Goal: Information Seeking & Learning: Learn about a topic

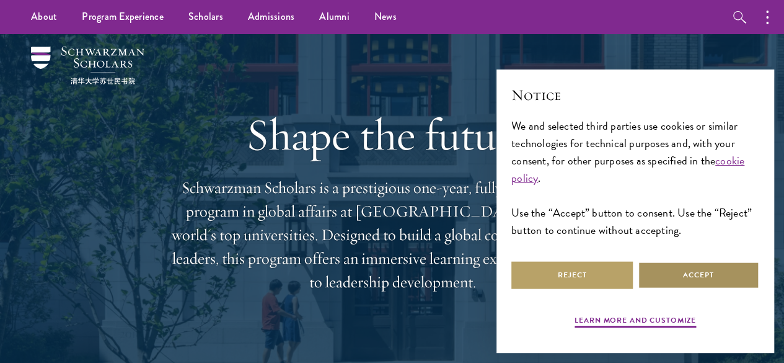
click at [386, 275] on button "Accept" at bounding box center [698, 275] width 121 height 28
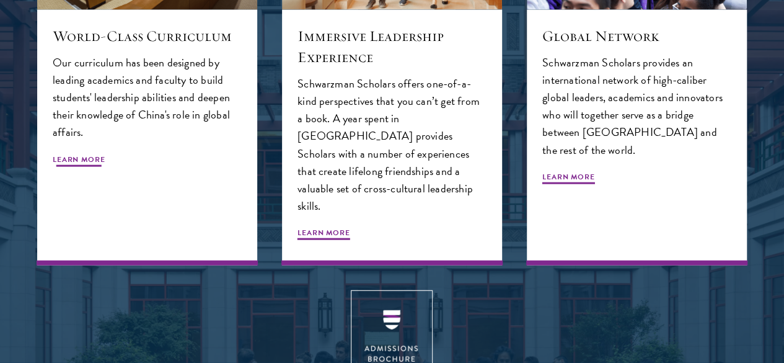
scroll to position [1364, 0]
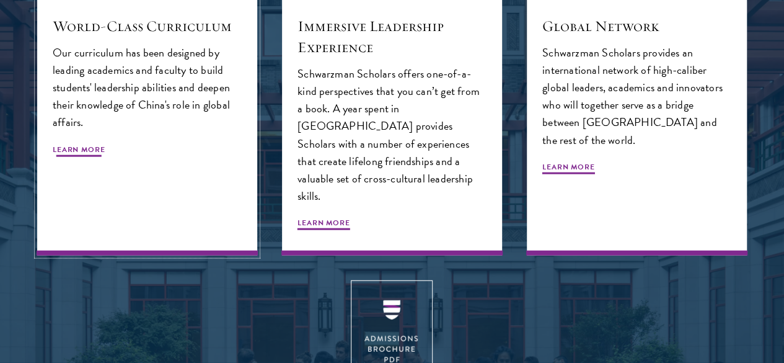
click at [105, 159] on span "Learn More" at bounding box center [79, 151] width 53 height 15
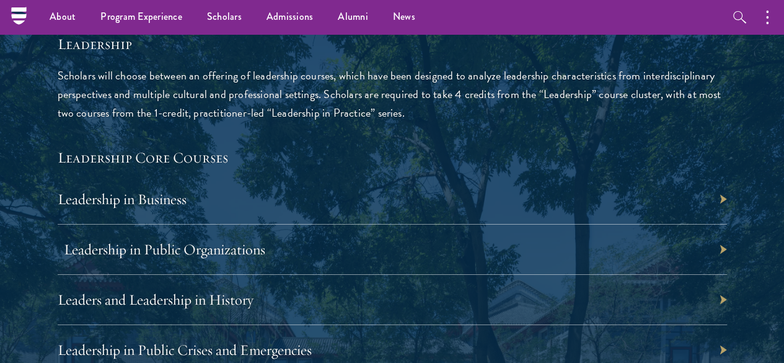
scroll to position [1980, 0]
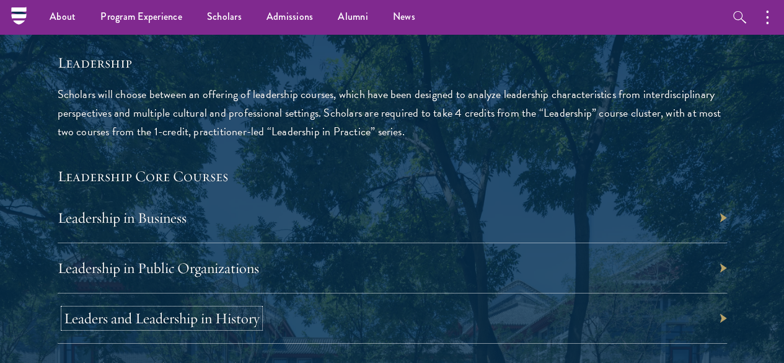
click at [260, 309] on link "Leaders and Leadership in History" at bounding box center [162, 318] width 196 height 19
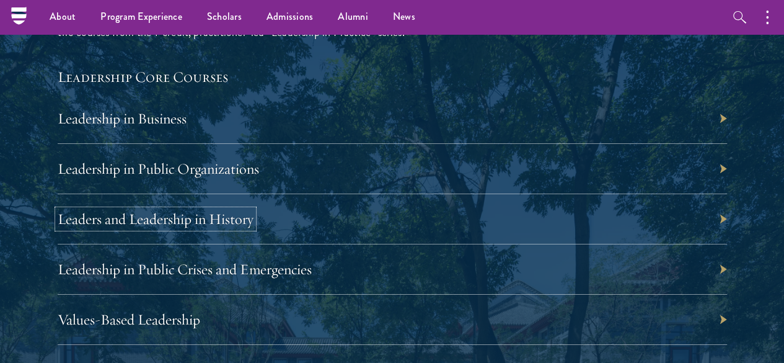
scroll to position [2227, 0]
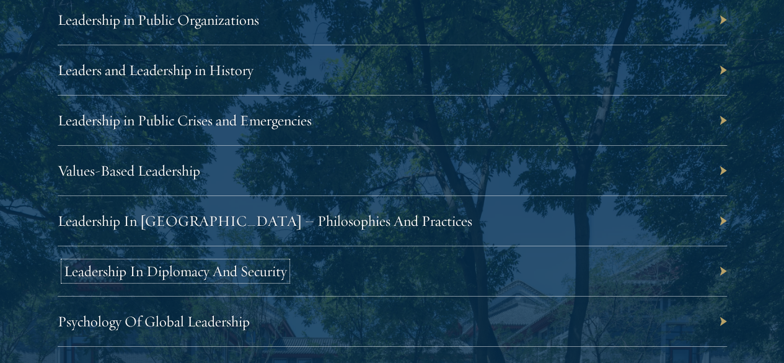
click at [287, 262] on link "Leadership In Diplomacy And Security" at bounding box center [175, 271] width 223 height 19
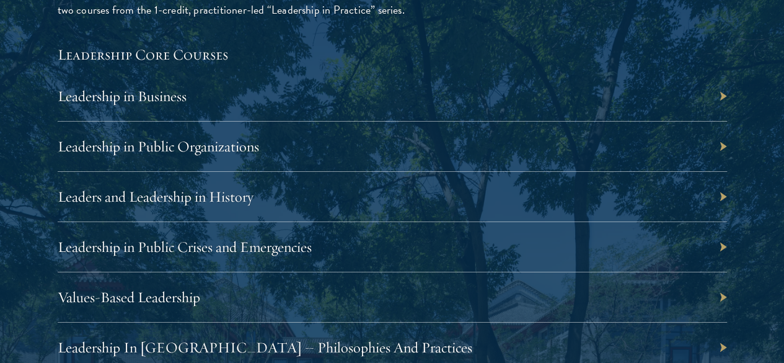
scroll to position [2104, 0]
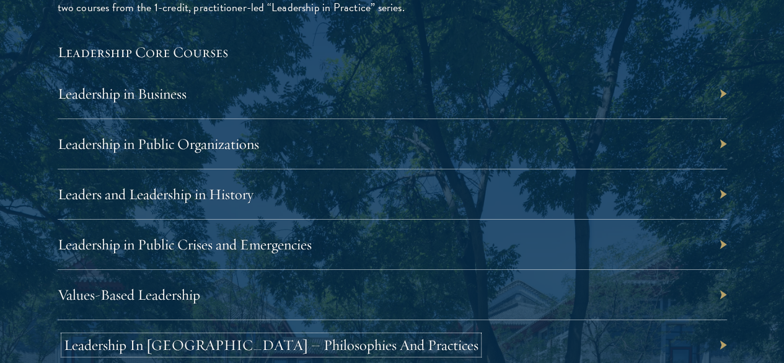
click at [478, 335] on link "Leadership In China – Philosophies And Practices" at bounding box center [271, 344] width 415 height 19
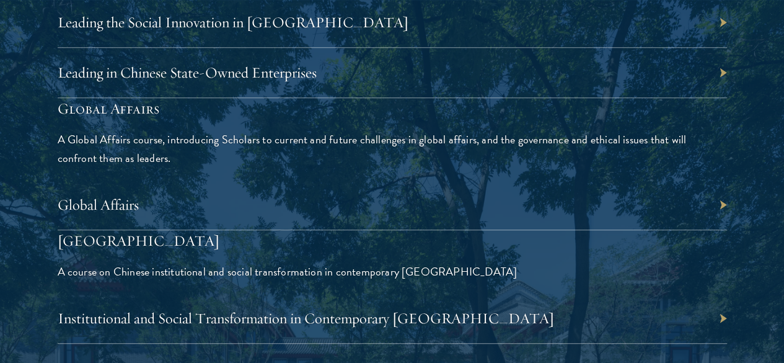
scroll to position [2847, 0]
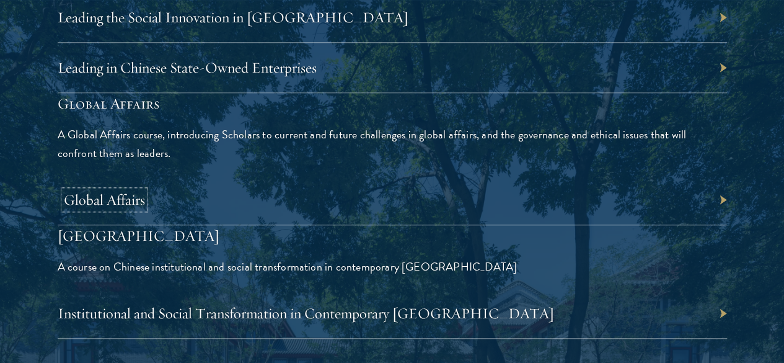
click at [145, 190] on link "Global Affairs" at bounding box center [104, 199] width 81 height 19
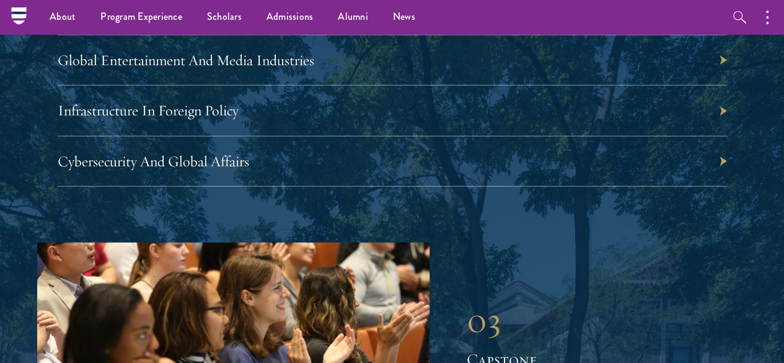
scroll to position [4025, 0]
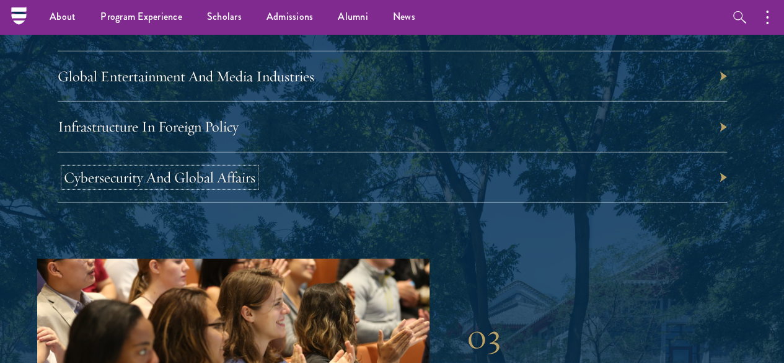
click at [255, 187] on link "Cybersecurity And Global Affairs" at bounding box center [160, 177] width 192 height 19
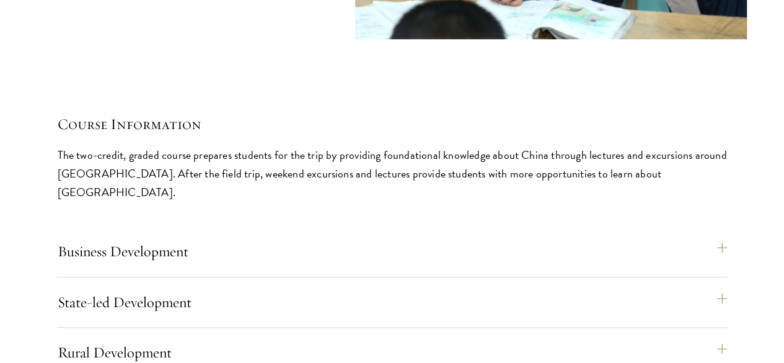
scroll to position [5264, 0]
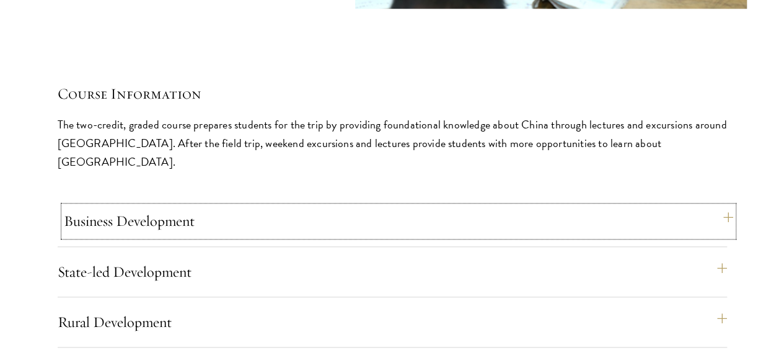
click at [681, 206] on button "Business Development" at bounding box center [398, 221] width 669 height 30
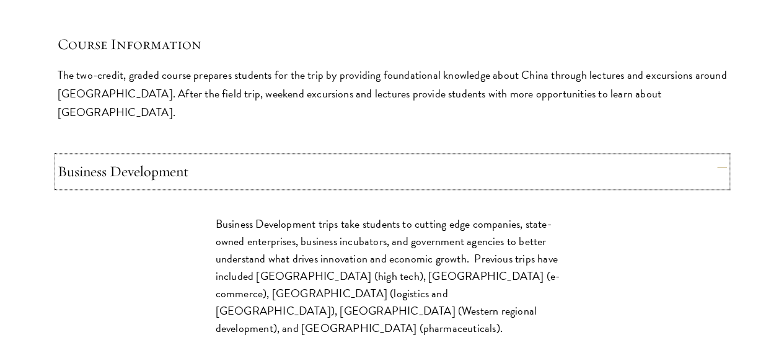
scroll to position [5450, 0]
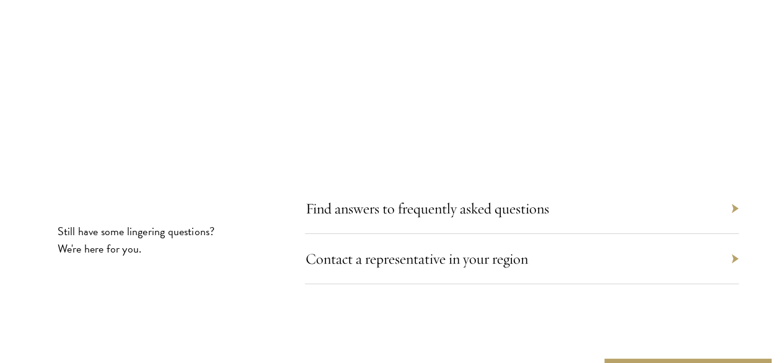
scroll to position [7062, 0]
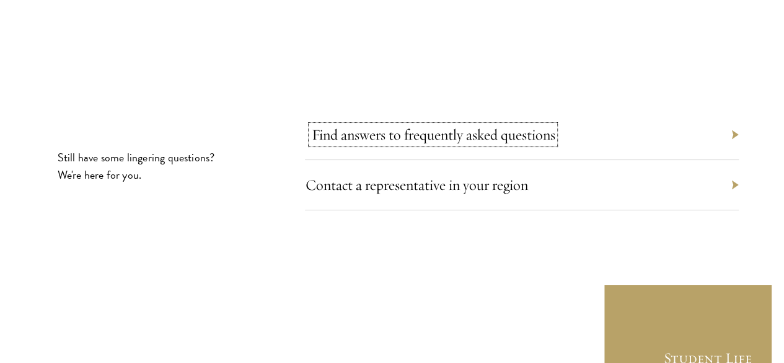
click at [537, 125] on link "Find answers to frequently asked questions" at bounding box center [433, 134] width 244 height 19
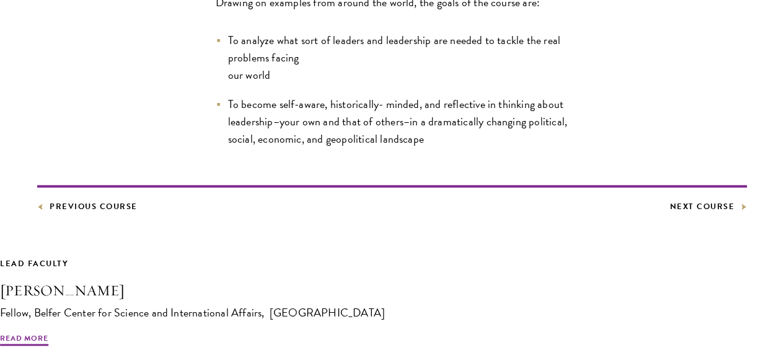
scroll to position [744, 0]
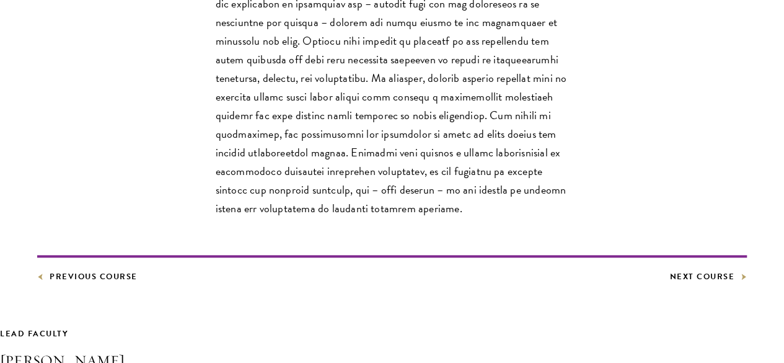
scroll to position [558, 0]
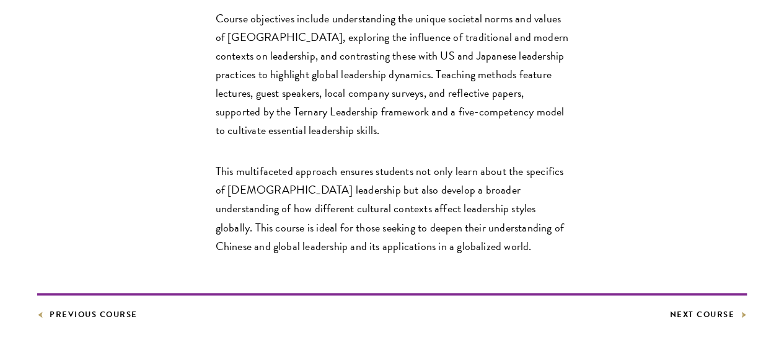
scroll to position [682, 0]
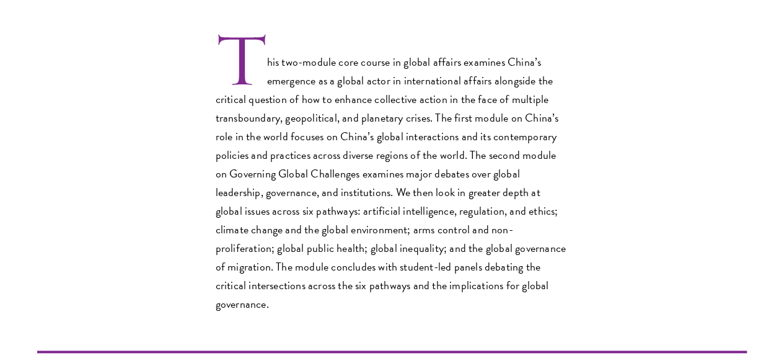
scroll to position [434, 0]
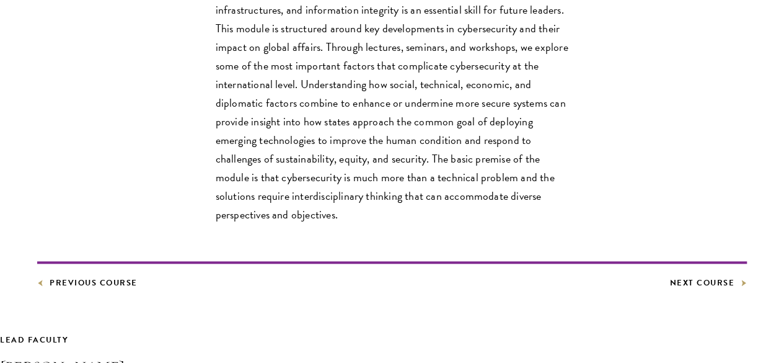
scroll to position [496, 0]
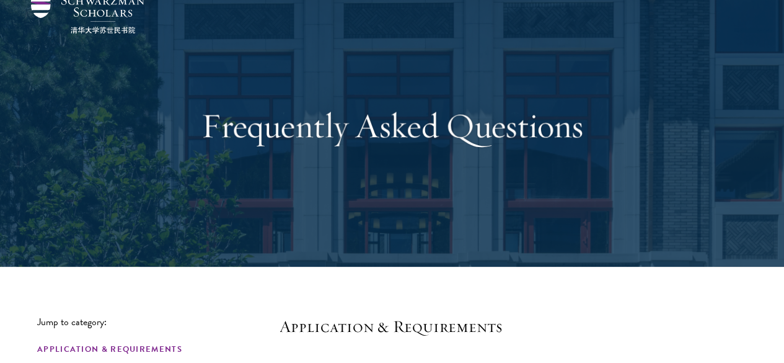
scroll to position [310, 0]
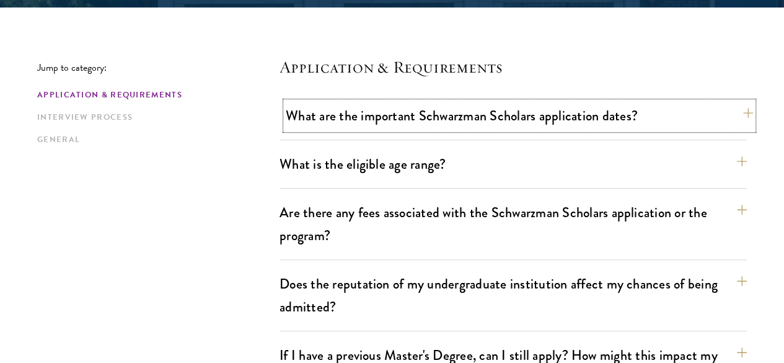
click at [473, 130] on button "What are the important Schwarzman Scholars application dates?" at bounding box center [519, 116] width 467 height 28
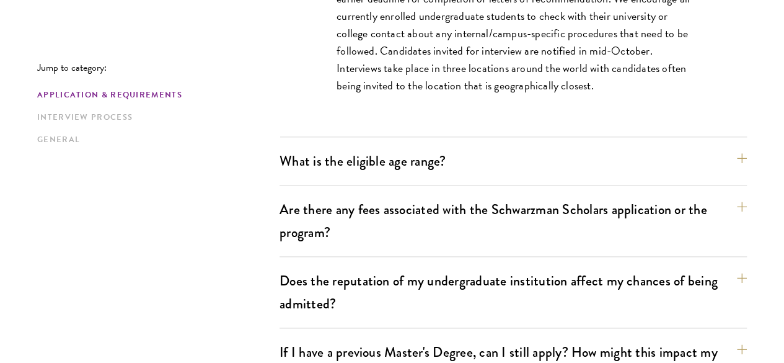
scroll to position [682, 0]
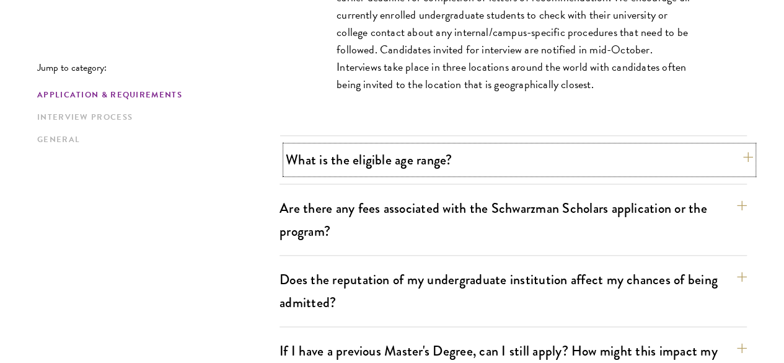
click at [431, 149] on button "What is the eligible age range?" at bounding box center [519, 160] width 467 height 28
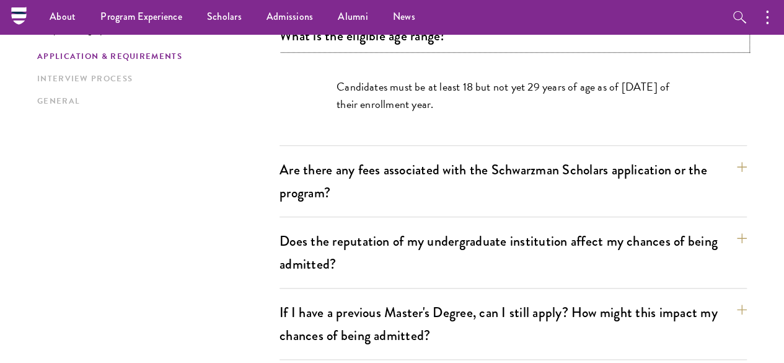
scroll to position [434, 0]
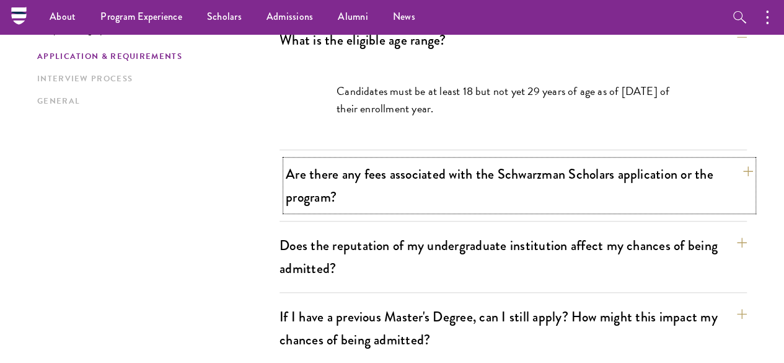
click at [444, 164] on button "Are there any fees associated with the Schwarzman Scholars application or the p…" at bounding box center [519, 185] width 467 height 51
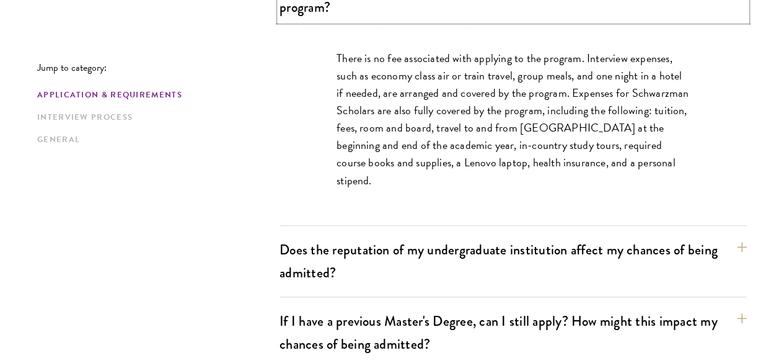
scroll to position [558, 0]
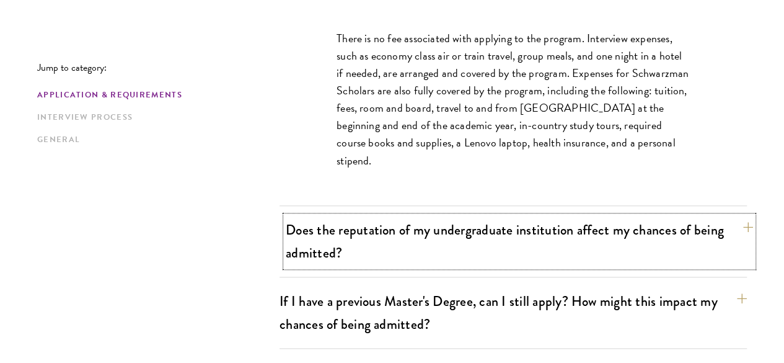
click at [389, 220] on button "Does the reputation of my undergraduate institution affect my chances of being …" at bounding box center [519, 241] width 467 height 51
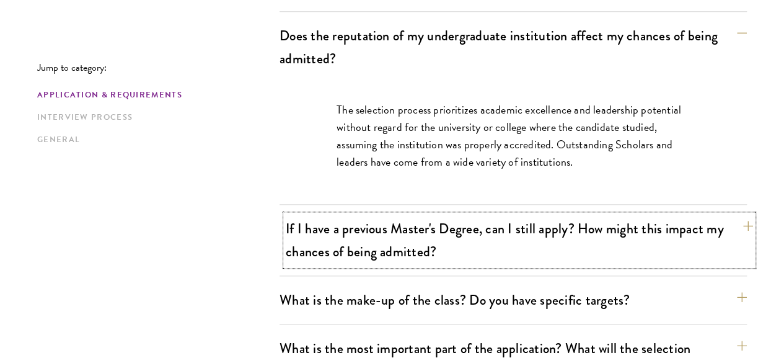
click at [412, 222] on button "If I have a previous Master's Degree, can I still apply? How might this impact …" at bounding box center [519, 239] width 467 height 51
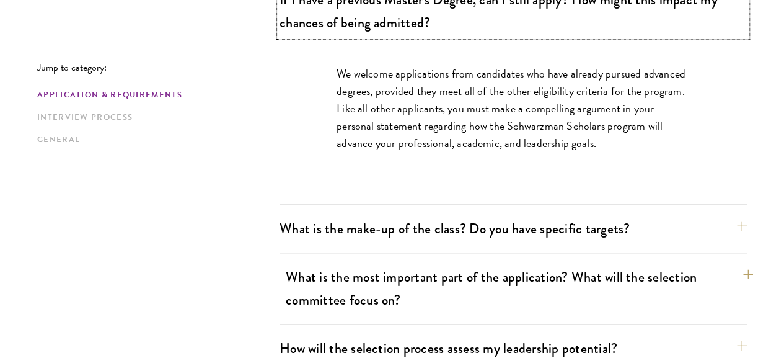
scroll to position [682, 0]
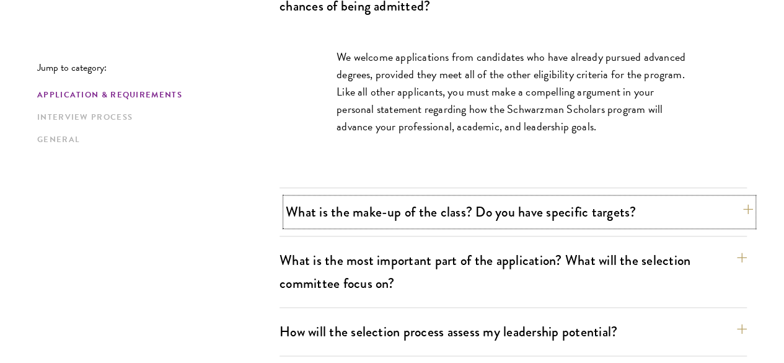
click at [443, 198] on button "What is the make-up of the class? Do you have specific targets?" at bounding box center [519, 212] width 467 height 28
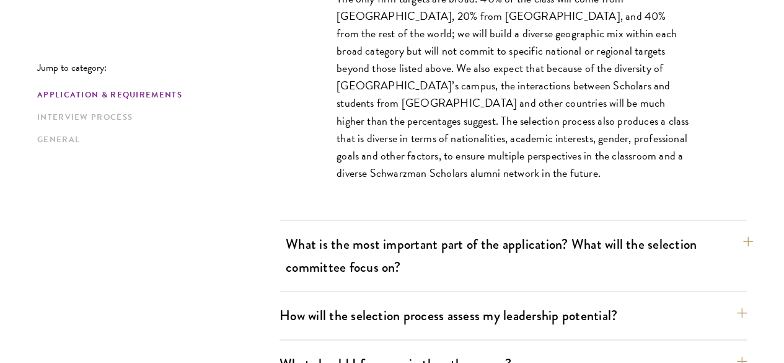
scroll to position [806, 0]
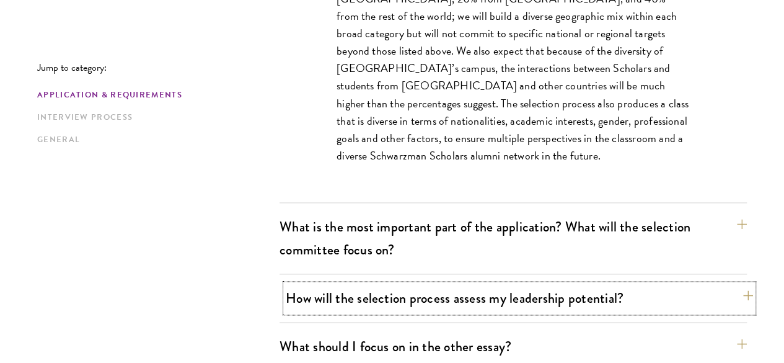
click at [439, 284] on button "How will the selection process assess my leadership potential?" at bounding box center [519, 298] width 467 height 28
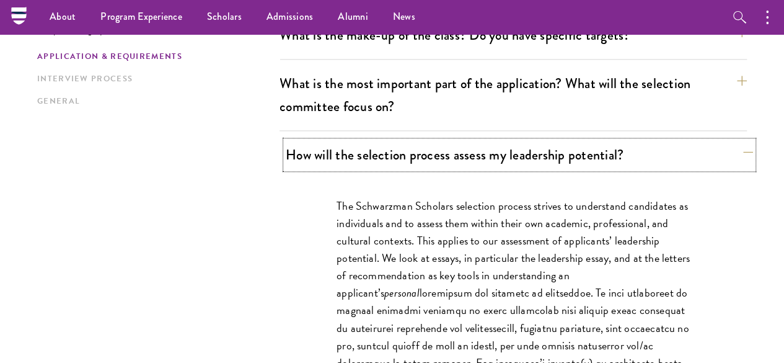
scroll to position [682, 0]
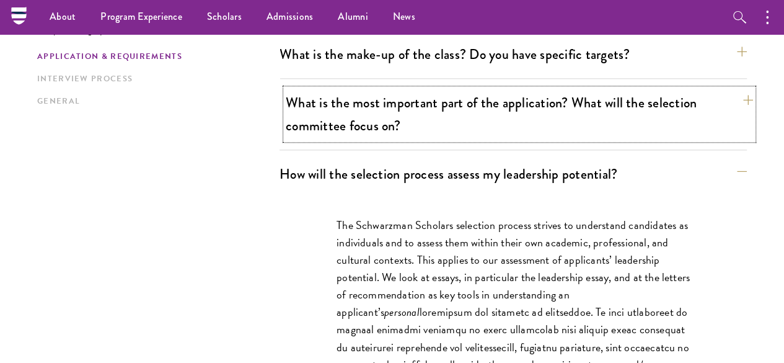
click at [470, 89] on button "What is the most important part of the application? What will the selection com…" at bounding box center [519, 114] width 467 height 51
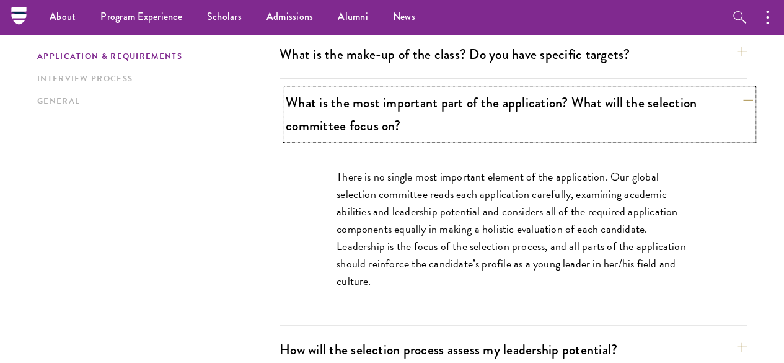
click at [470, 89] on button "What is the most important part of the application? What will the selection com…" at bounding box center [519, 114] width 467 height 51
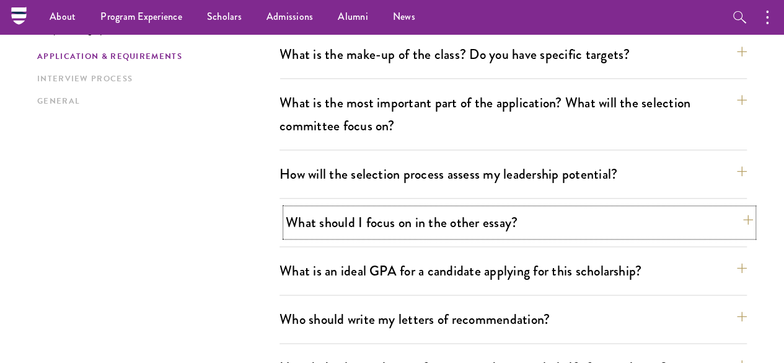
click at [452, 208] on button "What should I focus on in the other essay?" at bounding box center [519, 222] width 467 height 28
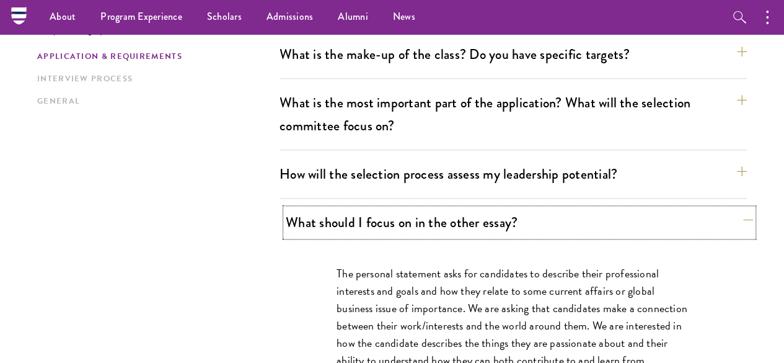
click at [452, 208] on button "What should I focus on in the other essay?" at bounding box center [519, 222] width 467 height 28
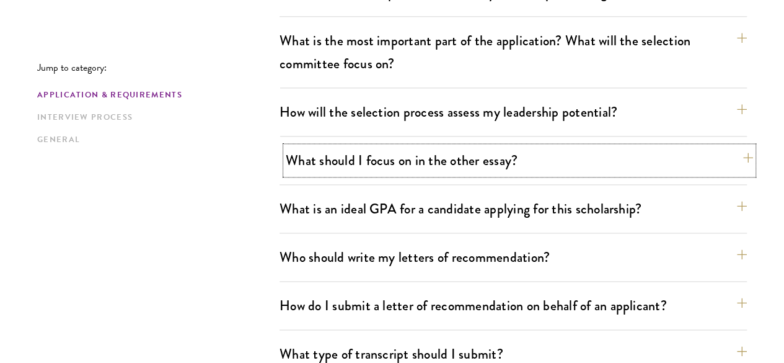
scroll to position [806, 0]
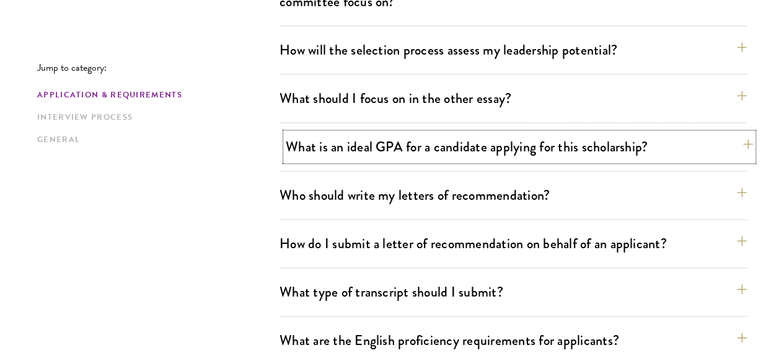
click at [471, 133] on button "What is an ideal GPA for a candidate applying for this scholarship?" at bounding box center [519, 147] width 467 height 28
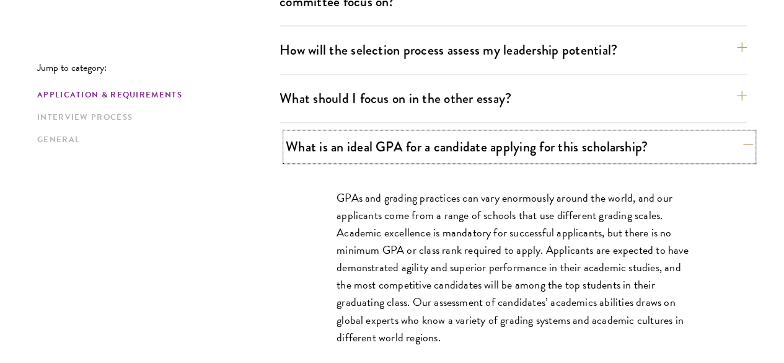
click at [471, 133] on button "What is an ideal GPA for a candidate applying for this scholarship?" at bounding box center [519, 147] width 467 height 28
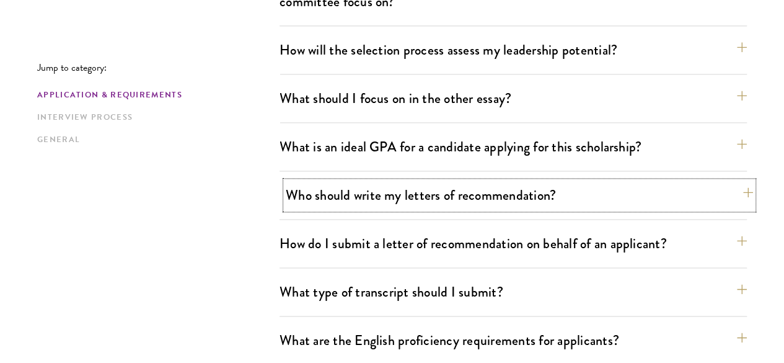
click at [475, 181] on button "Who should write my letters of recommendation?" at bounding box center [519, 195] width 467 height 28
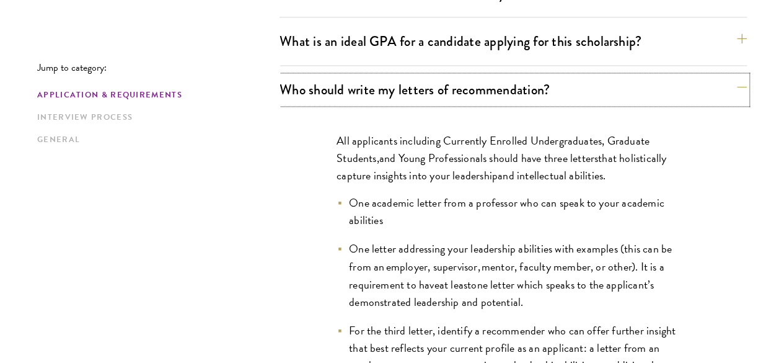
scroll to position [930, 0]
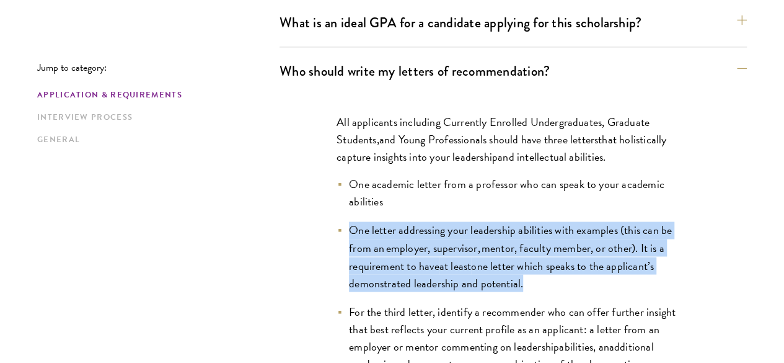
drag, startPoint x: 545, startPoint y: 229, endPoint x: 340, endPoint y: 160, distance: 216.4
click at [340, 175] on ul "One academic letter from a professor who can speak to your academic abilities O…" at bounding box center [513, 273] width 353 height 196
click at [475, 221] on span "One letter addressing your leadership abilities with examples (this can be from…" at bounding box center [510, 246] width 323 height 51
drag, startPoint x: 557, startPoint y: 229, endPoint x: 340, endPoint y: 171, distance: 225.0
click at [340, 221] on li "One letter addressing your leadership abilities with examples (this can be from…" at bounding box center [513, 255] width 353 height 69
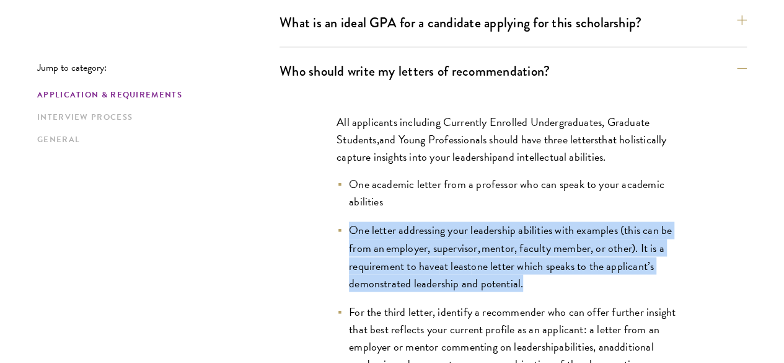
click at [573, 234] on li "One letter addressing your leadership abilities with examples (this can be from…" at bounding box center [513, 255] width 353 height 69
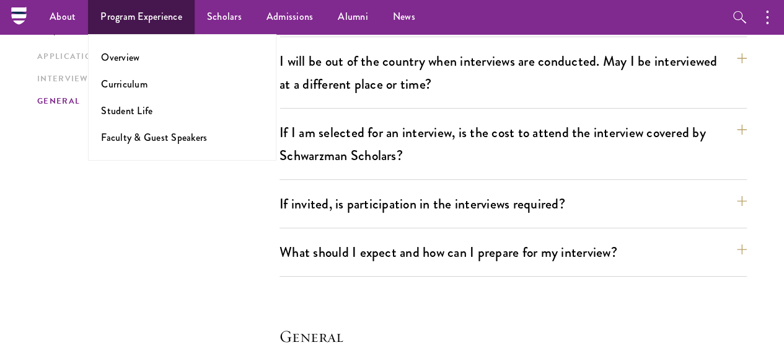
scroll to position [2231, 0]
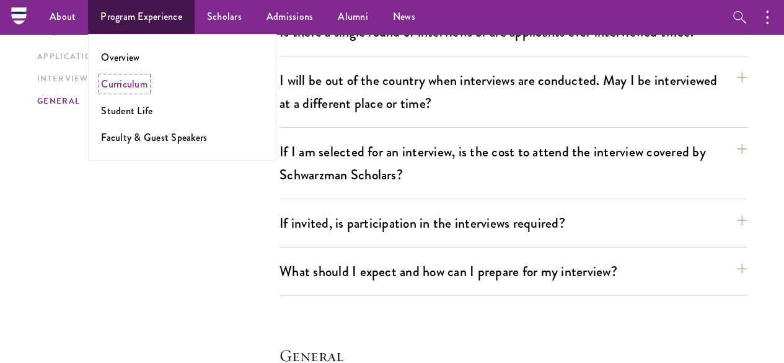
click at [140, 86] on link "Curriculum" at bounding box center [124, 84] width 46 height 14
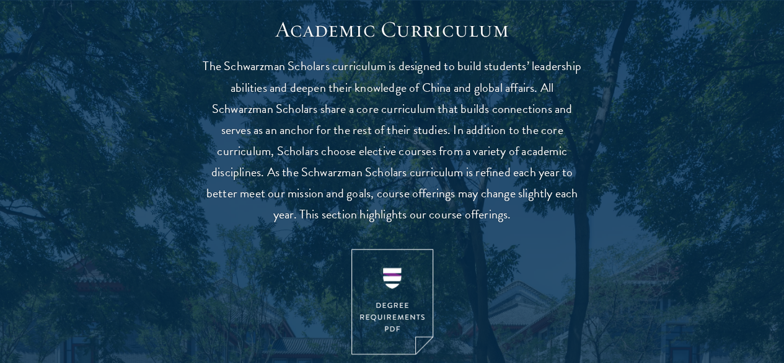
scroll to position [1116, 0]
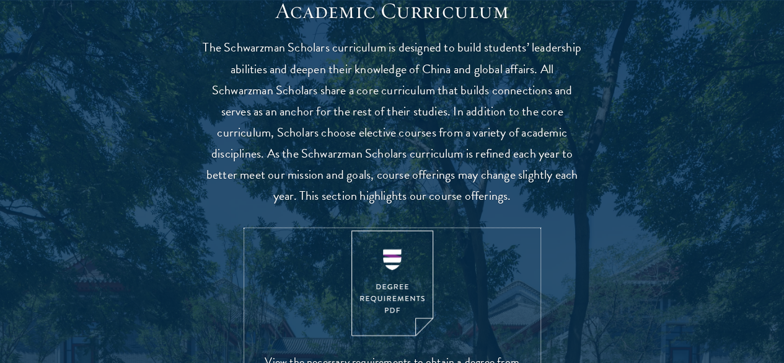
click at [387, 329] on img at bounding box center [392, 283] width 82 height 106
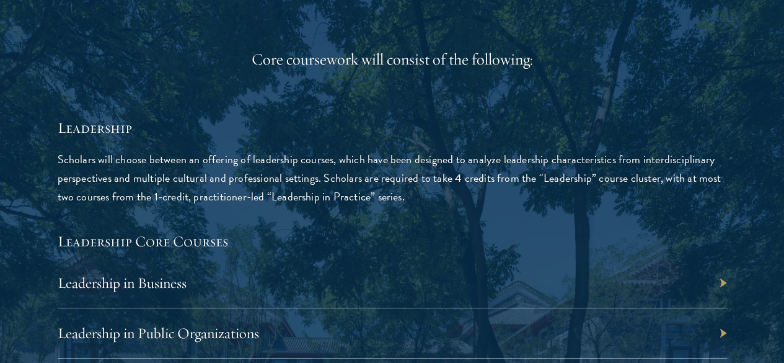
scroll to position [1983, 0]
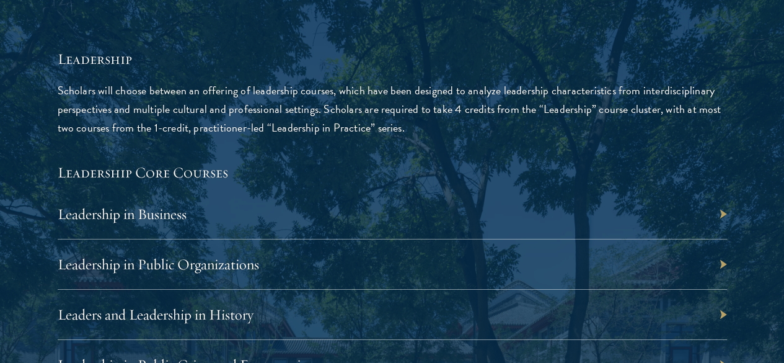
click at [667, 189] on div "Leadership in Business" at bounding box center [392, 214] width 669 height 50
click at [678, 189] on div "Leadership in Business" at bounding box center [392, 214] width 669 height 50
click at [674, 189] on div "Leadership in Business" at bounding box center [392, 214] width 669 height 50
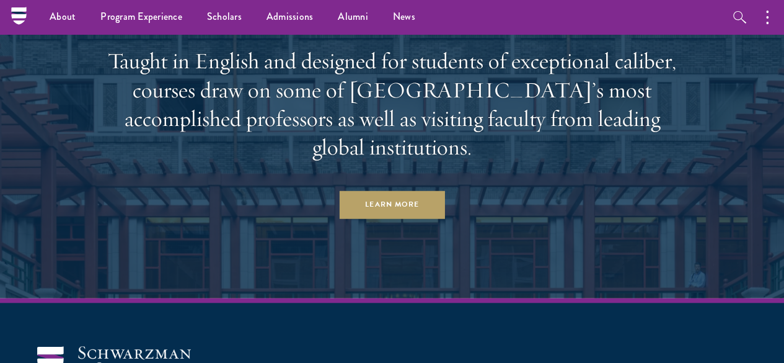
scroll to position [7375, 0]
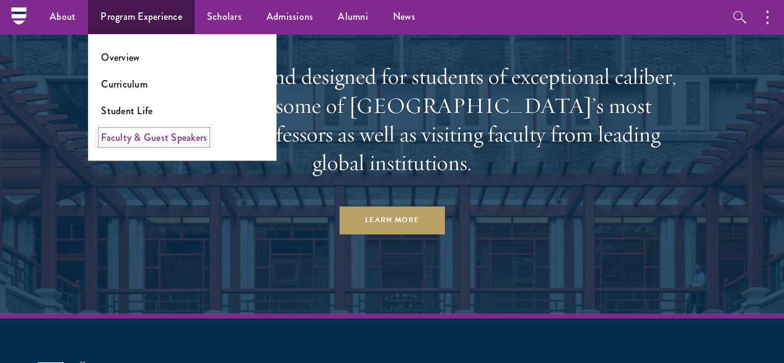
click at [142, 138] on link "Faculty & Guest Speakers" at bounding box center [154, 137] width 106 height 14
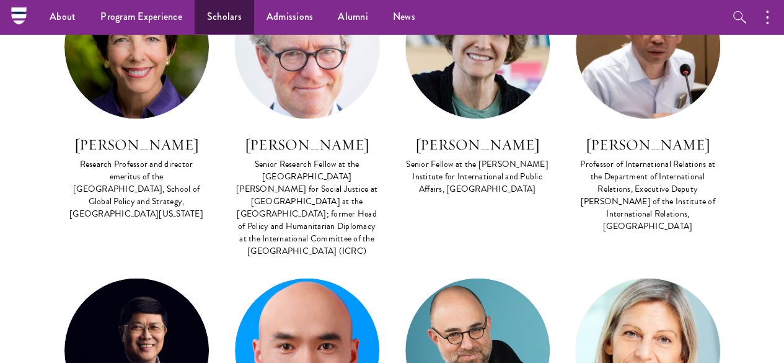
scroll to position [3222, 0]
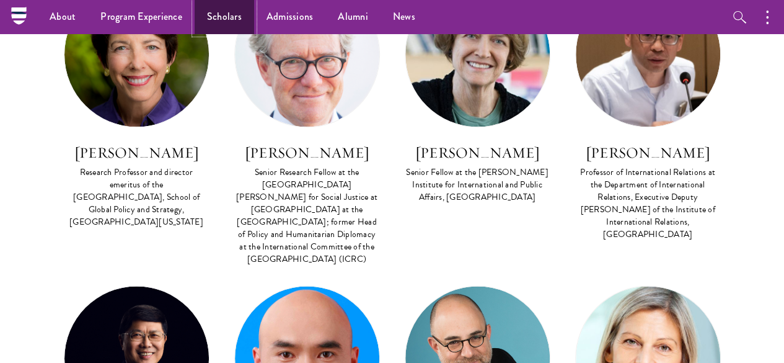
click at [233, 15] on link "Scholars" at bounding box center [224, 17] width 59 height 34
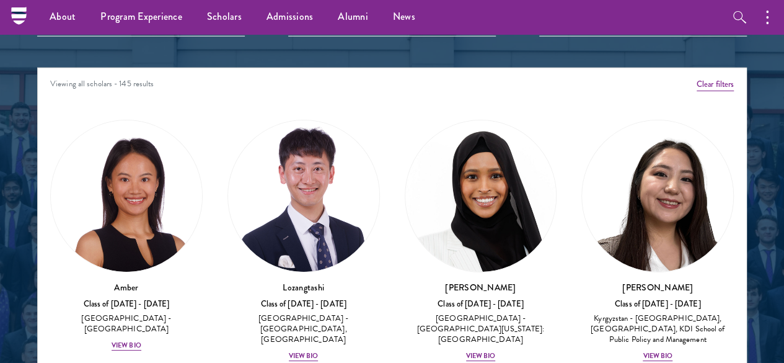
scroll to position [1487, 0]
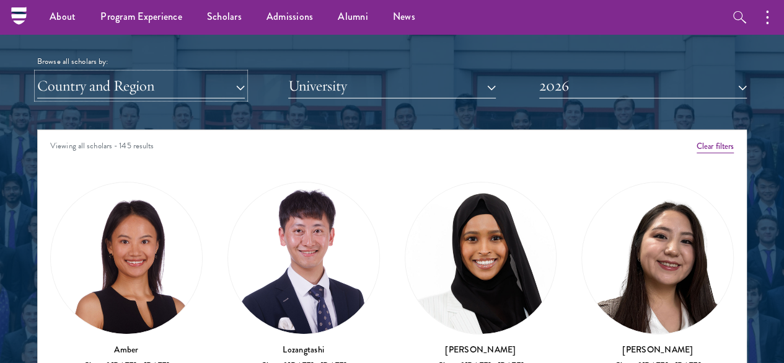
click at [195, 73] on button "Country and Region" at bounding box center [141, 85] width 208 height 25
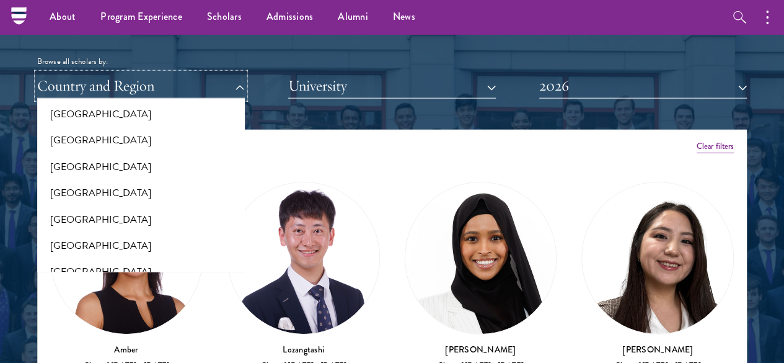
scroll to position [1983, 0]
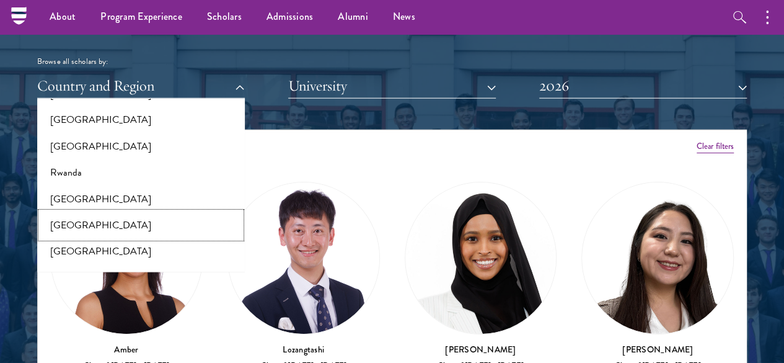
click at [107, 212] on button "[GEOGRAPHIC_DATA]" at bounding box center [141, 225] width 200 height 26
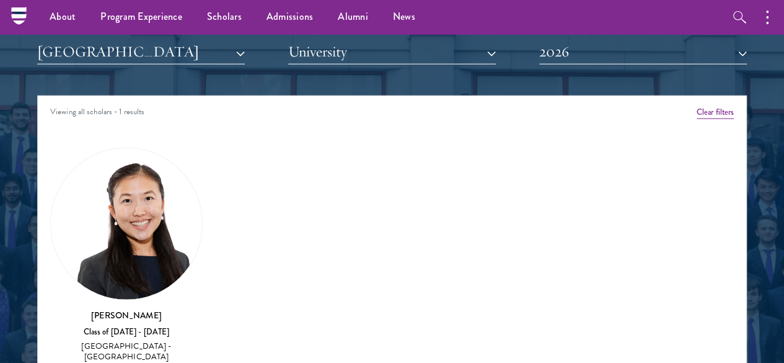
scroll to position [1549, 0]
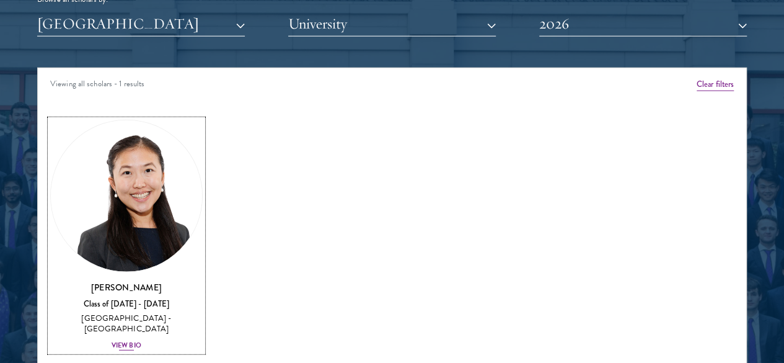
click at [141, 340] on div "View Bio" at bounding box center [127, 345] width 30 height 10
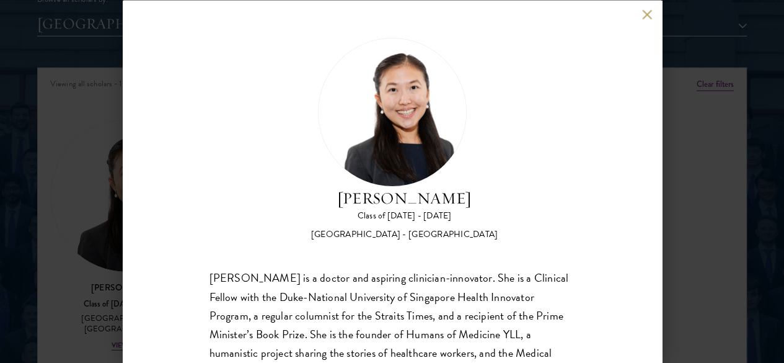
click at [697, 125] on div "[PERSON_NAME] Class of [DATE] - [DATE] [GEOGRAPHIC_DATA] - [GEOGRAPHIC_DATA] [P…" at bounding box center [392, 181] width 784 height 363
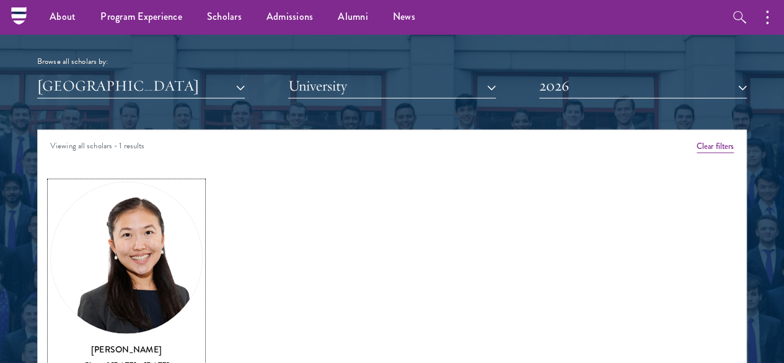
scroll to position [1425, 0]
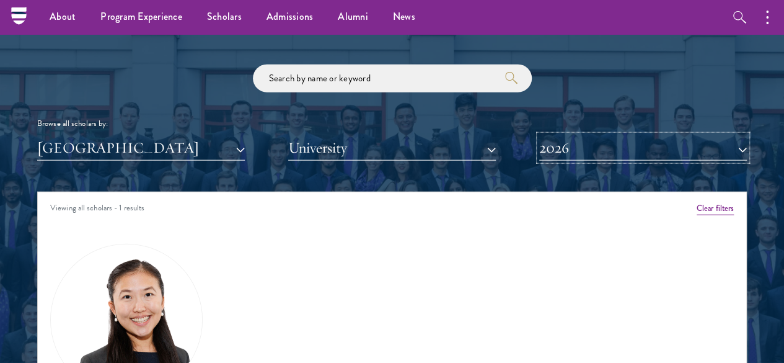
click at [615, 135] on button "2026" at bounding box center [643, 147] width 208 height 25
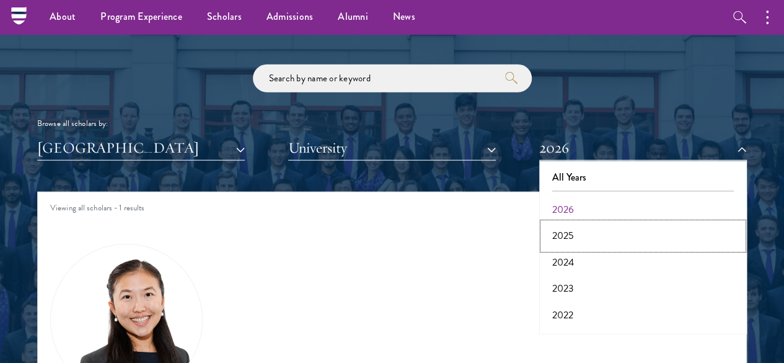
click at [555, 223] on button "2025" at bounding box center [643, 236] width 200 height 26
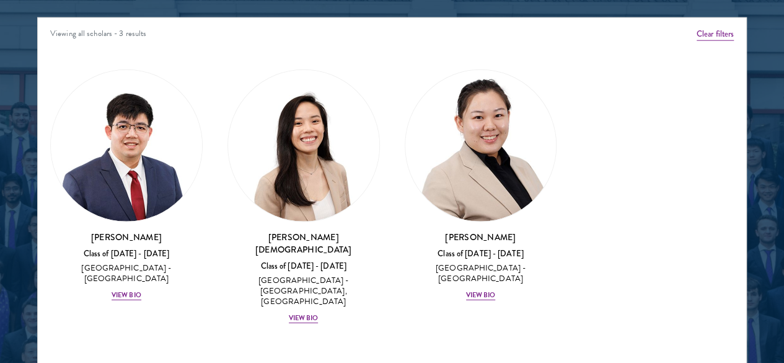
scroll to position [1611, 0]
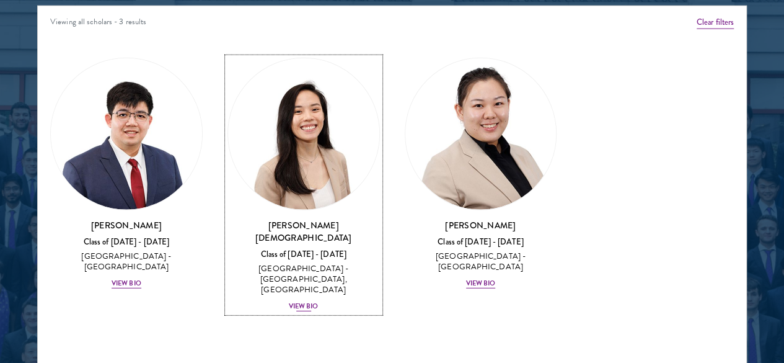
click at [289, 301] on div "View Bio" at bounding box center [304, 306] width 30 height 10
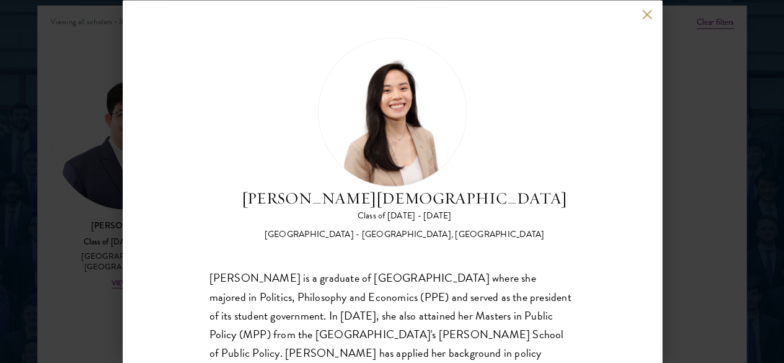
scroll to position [73, 0]
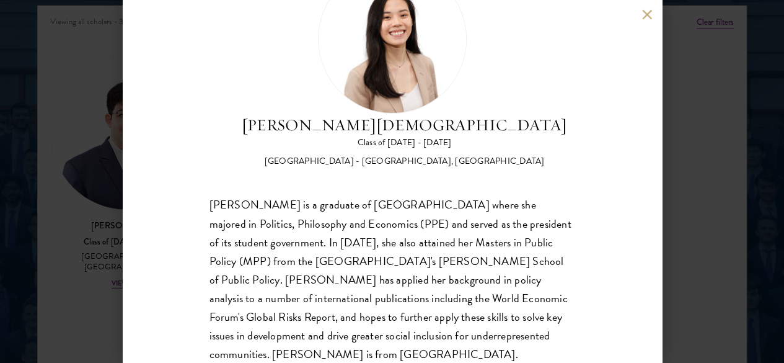
click at [697, 219] on div "[PERSON_NAME] Class of [DATE] - [DATE] [GEOGRAPHIC_DATA] - [GEOGRAPHIC_DATA], […" at bounding box center [392, 181] width 784 height 363
click at [642, 17] on button at bounding box center [647, 14] width 11 height 11
click at [646, 19] on button at bounding box center [647, 14] width 11 height 11
click at [647, 16] on button at bounding box center [647, 14] width 11 height 11
click at [645, 6] on div "Viewing all scholars - 3 results" at bounding box center [392, 23] width 708 height 35
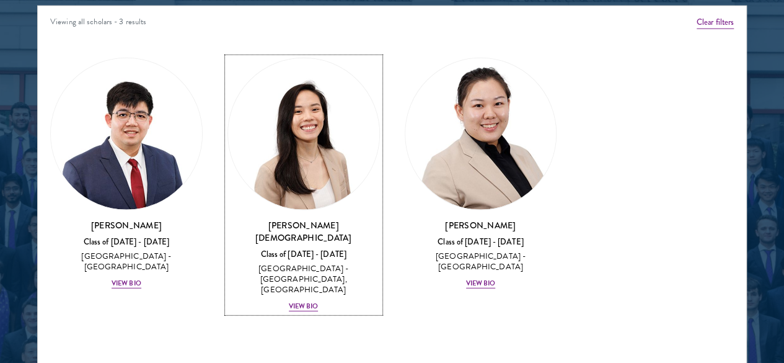
click at [645, 6] on div "Viewing all scholars - 3 results" at bounding box center [392, 23] width 708 height 35
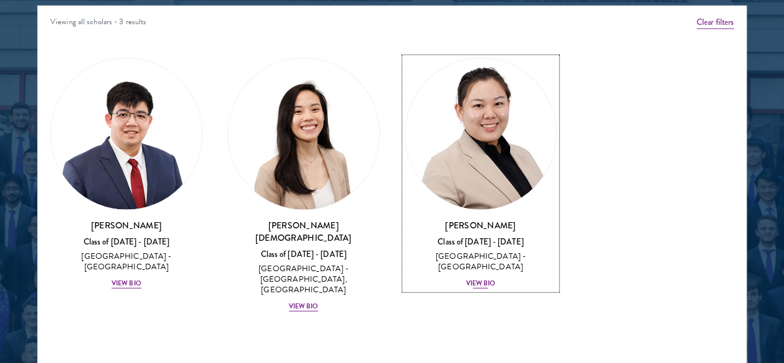
click at [466, 278] on div "View Bio" at bounding box center [481, 283] width 30 height 10
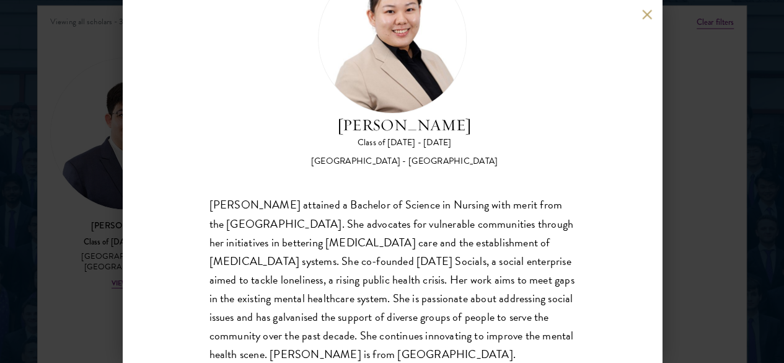
scroll to position [11, 0]
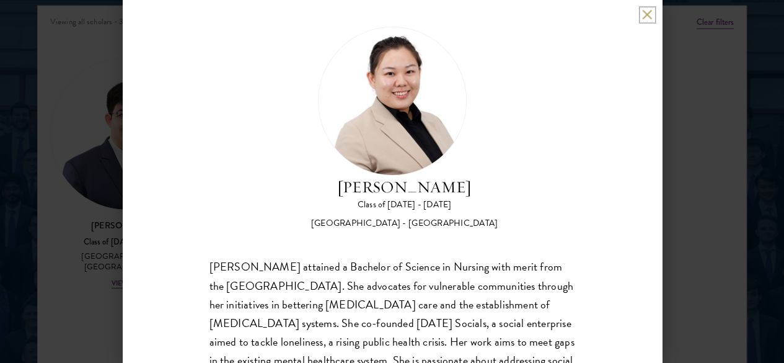
click at [643, 15] on button at bounding box center [647, 14] width 11 height 11
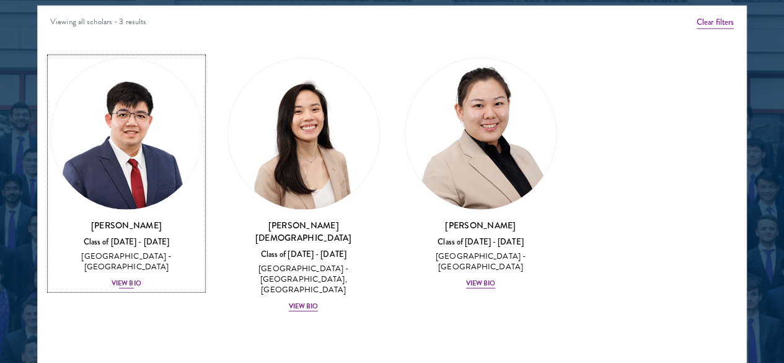
click at [141, 278] on div "View Bio" at bounding box center [127, 283] width 30 height 10
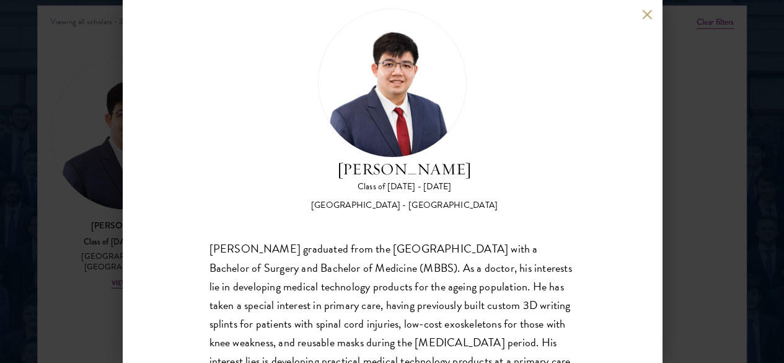
scroll to position [11, 0]
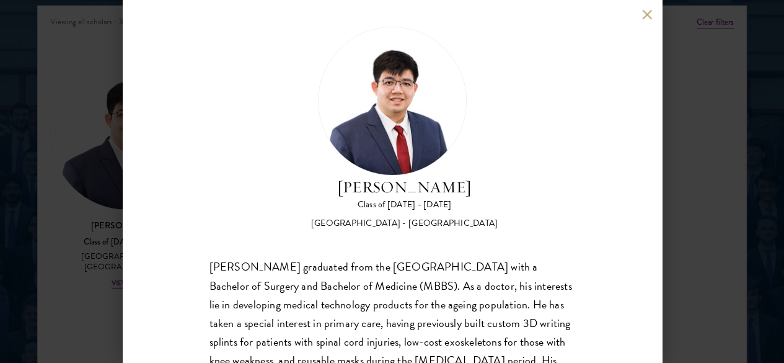
click at [645, 11] on button at bounding box center [647, 14] width 11 height 11
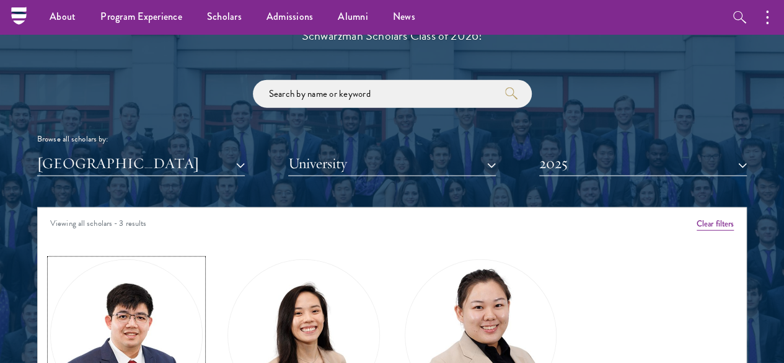
scroll to position [1363, 0]
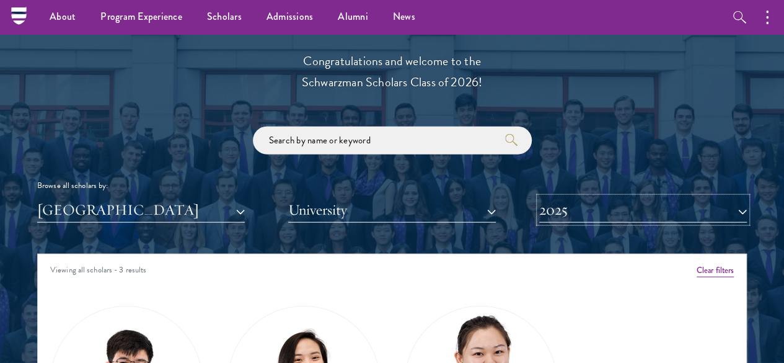
click at [561, 197] on button "2025" at bounding box center [643, 209] width 208 height 25
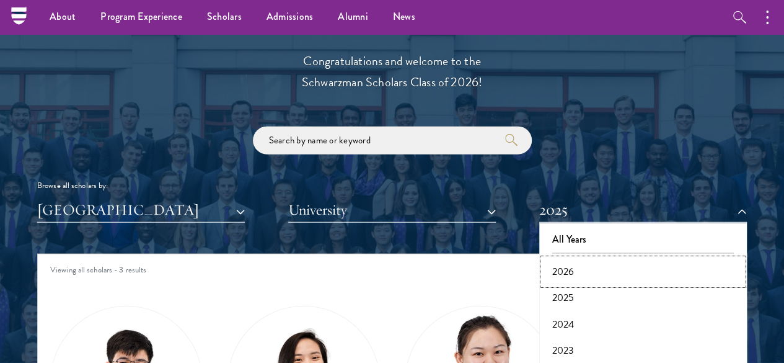
click at [558, 258] on button "2026" at bounding box center [643, 271] width 200 height 26
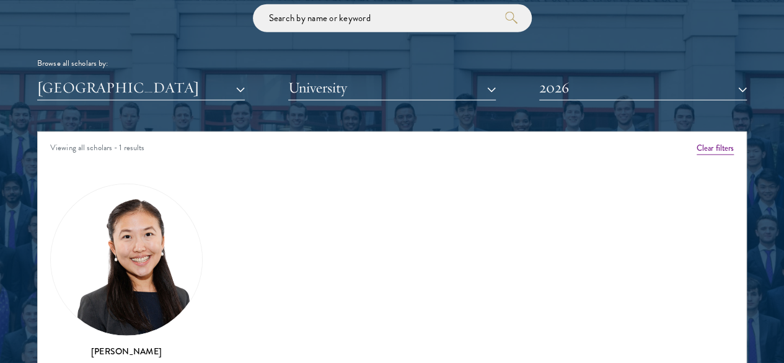
scroll to position [1487, 0]
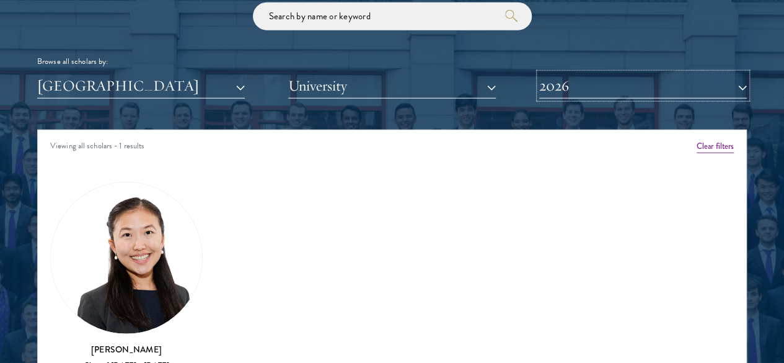
click at [601, 73] on button "2026" at bounding box center [643, 85] width 208 height 25
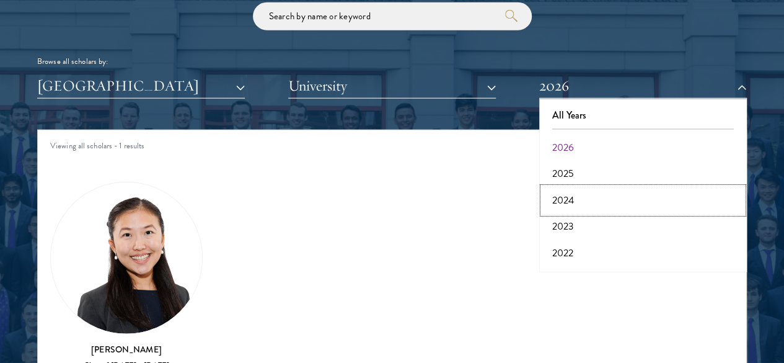
click at [559, 187] on button "2024" at bounding box center [643, 200] width 200 height 26
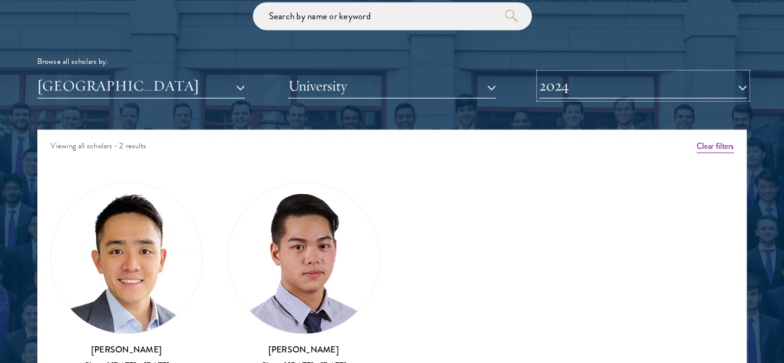
click at [586, 73] on button "2024" at bounding box center [643, 85] width 208 height 25
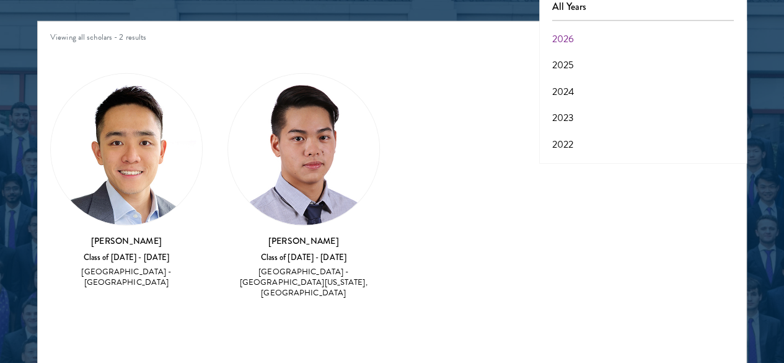
scroll to position [1611, 0]
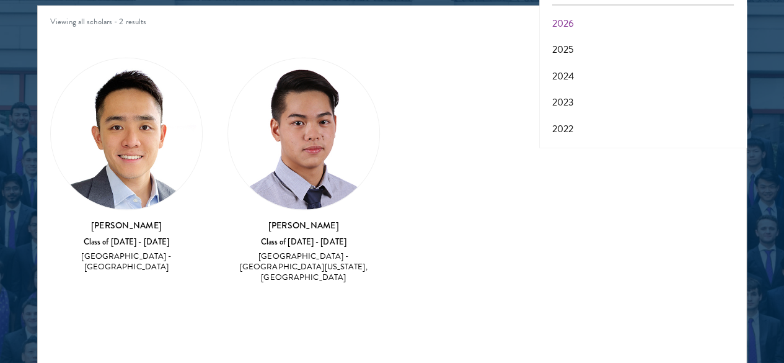
click at [281, 251] on div "[GEOGRAPHIC_DATA] - [GEOGRAPHIC_DATA][US_STATE], [GEOGRAPHIC_DATA]" at bounding box center [303, 266] width 152 height 31
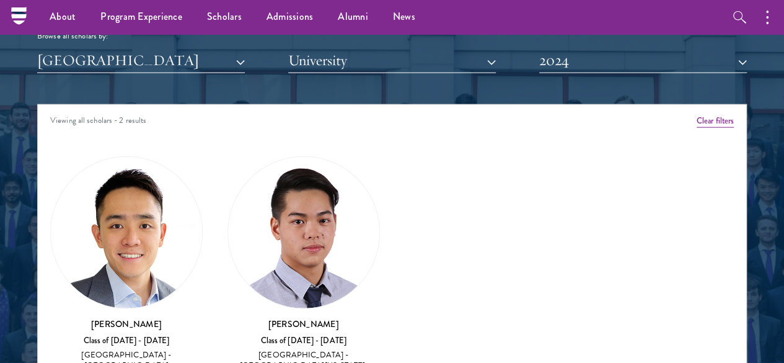
scroll to position [1425, 0]
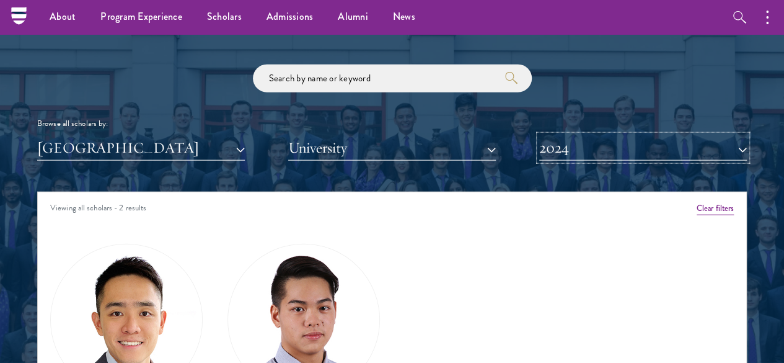
click at [588, 135] on button "2024" at bounding box center [643, 147] width 208 height 25
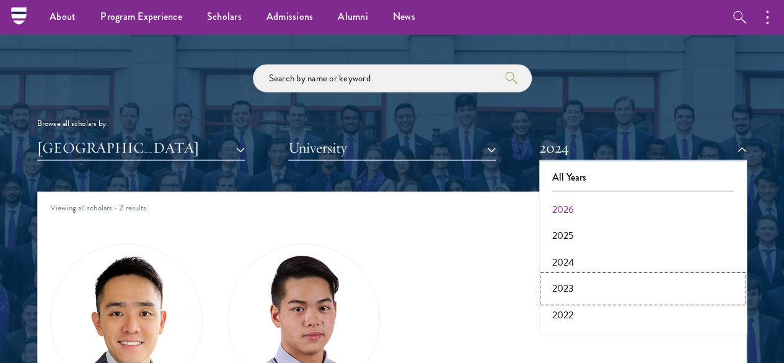
click at [559, 275] on button "2023" at bounding box center [643, 288] width 200 height 26
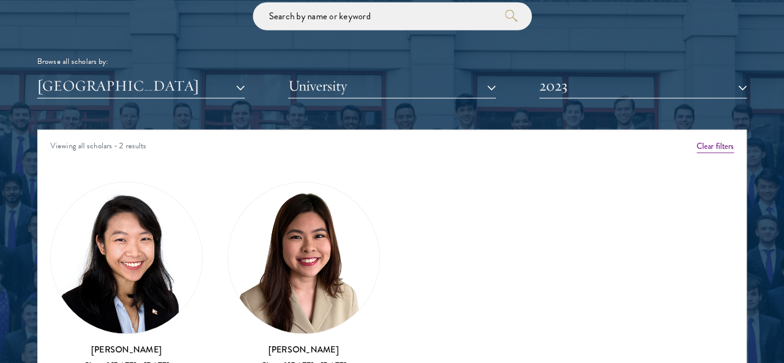
scroll to position [1549, 0]
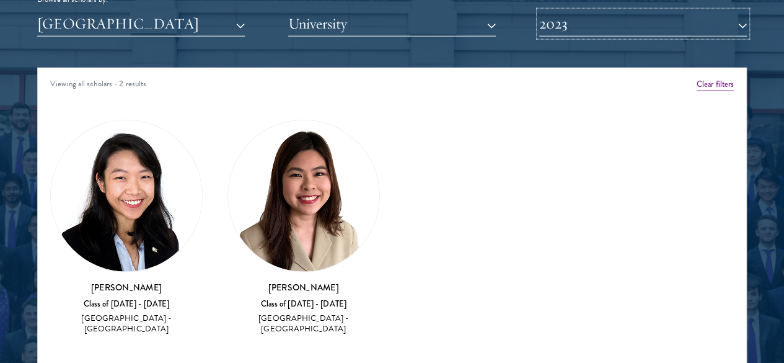
click at [562, 11] on button "2023" at bounding box center [643, 23] width 208 height 25
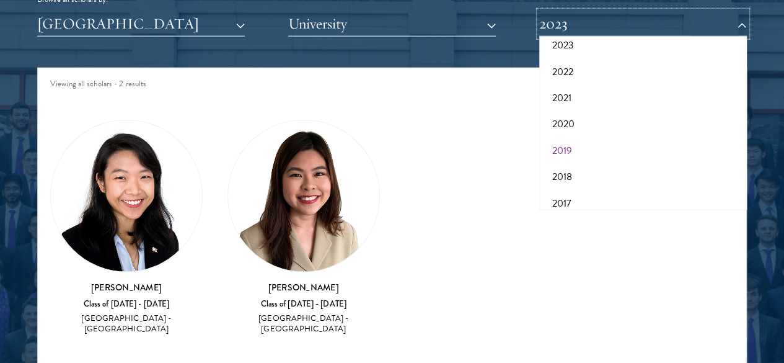
scroll to position [124, 0]
click at [557, 54] on button "2022" at bounding box center [643, 67] width 200 height 26
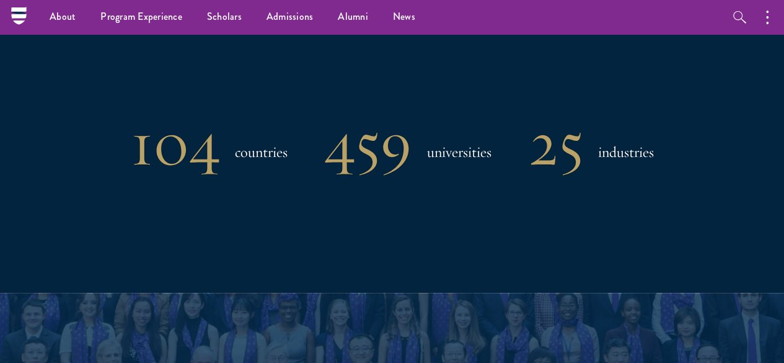
scroll to position [991, 0]
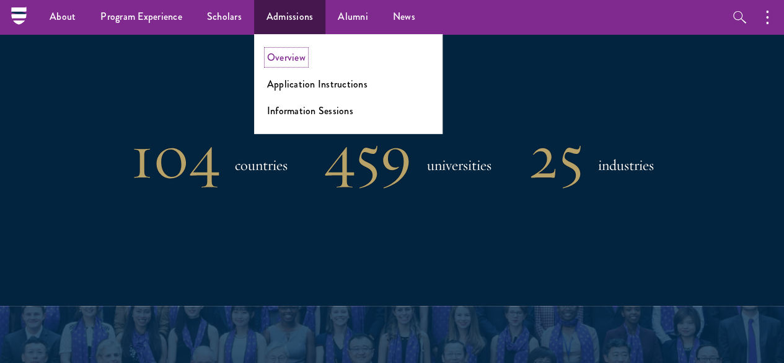
click at [283, 53] on link "Overview" at bounding box center [286, 57] width 38 height 14
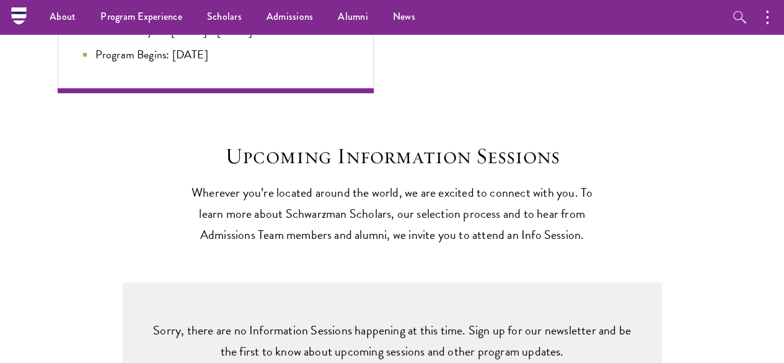
scroll to position [2541, 0]
